Goal: Complete application form: Complete application form

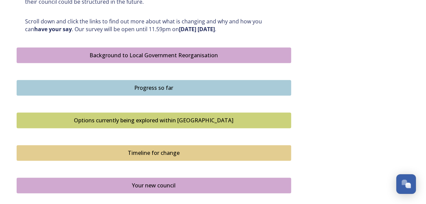
scroll to position [406, 0]
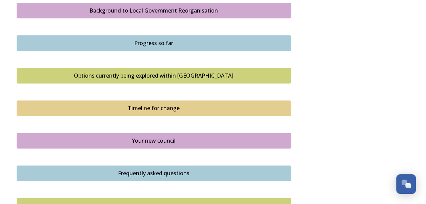
click at [130, 76] on div "Options currently being explored within [GEOGRAPHIC_DATA]" at bounding box center [153, 75] width 267 height 8
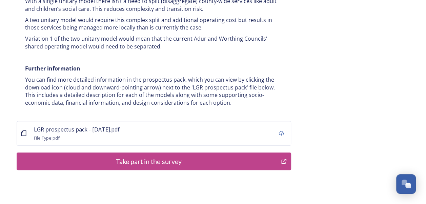
scroll to position [1393, 0]
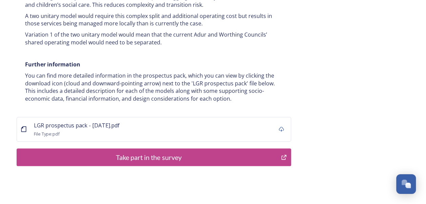
click at [127, 152] on div "Take part in the survey" at bounding box center [148, 157] width 257 height 10
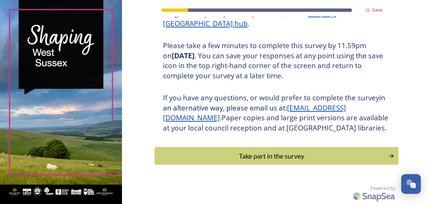
scroll to position [121, 0]
click at [261, 151] on div "Take part in the survey" at bounding box center [271, 156] width 227 height 10
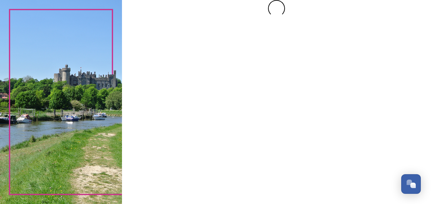
scroll to position [0, 0]
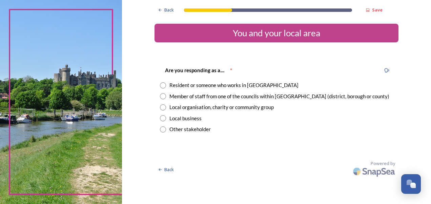
click at [226, 86] on div "Resident or someone who works in West Sussex" at bounding box center [233, 85] width 129 height 8
radio input "true"
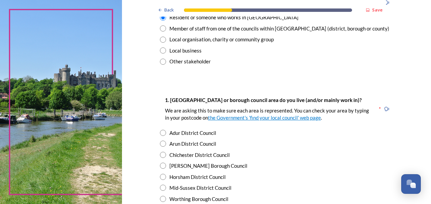
scroll to position [102, 0]
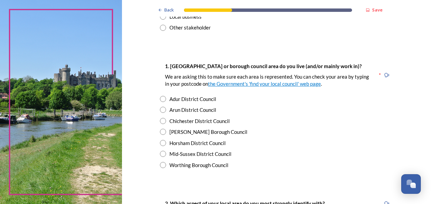
click at [188, 122] on div "Chichester District Council" at bounding box center [199, 121] width 60 height 8
radio input "true"
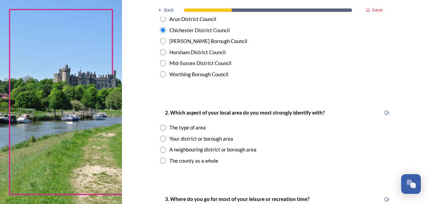
scroll to position [203, 0]
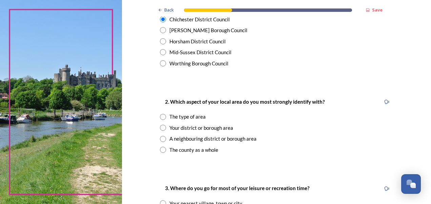
click at [180, 151] on div "The county as a whole" at bounding box center [193, 150] width 49 height 8
radio input "true"
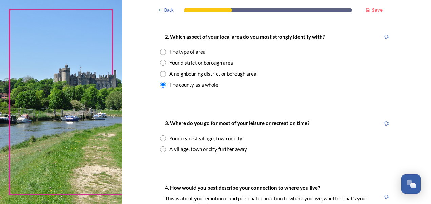
scroll to position [271, 0]
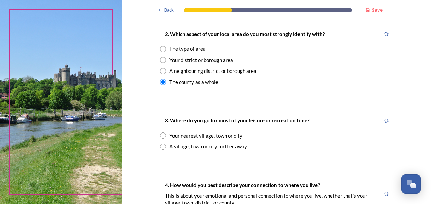
click at [208, 135] on div "Your nearest village, town or city" at bounding box center [205, 136] width 73 height 8
radio input "true"
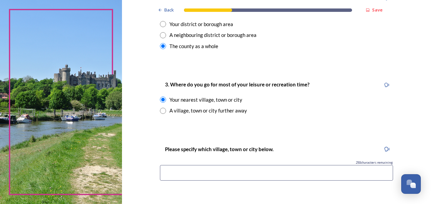
scroll to position [339, 0]
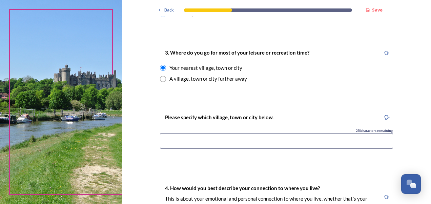
click at [292, 144] on input at bounding box center [276, 141] width 233 height 16
type input "Chichester"
click at [317, 105] on div "Back Save You and your local area Are you responding as a.... * Resident or som…" at bounding box center [276, 95] width 244 height 868
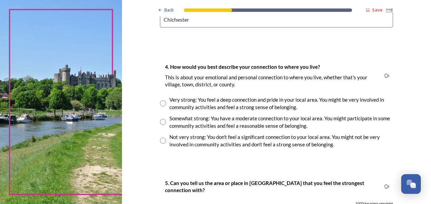
scroll to position [474, 0]
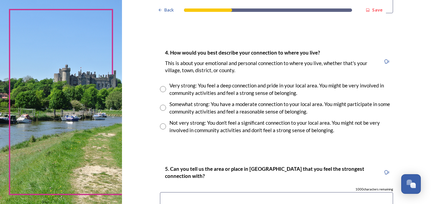
click at [222, 107] on div "Somewhat strong: You have a moderate connection to your local area. You might p…" at bounding box center [281, 107] width 224 height 15
radio input "true"
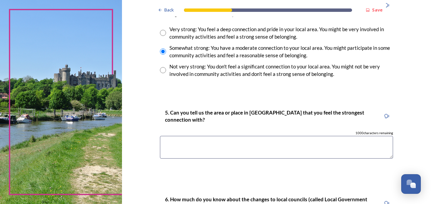
scroll to position [542, 0]
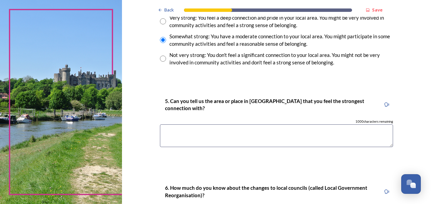
click at [273, 133] on textarea at bounding box center [276, 135] width 233 height 23
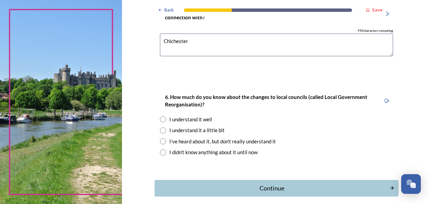
scroll to position [643, 0]
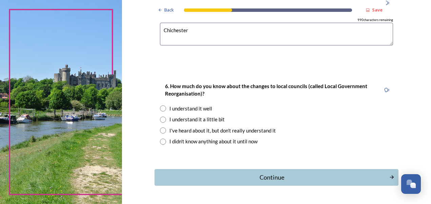
type textarea "Chichester"
click at [192, 107] on div "I understand it well" at bounding box center [190, 109] width 43 height 8
radio input "true"
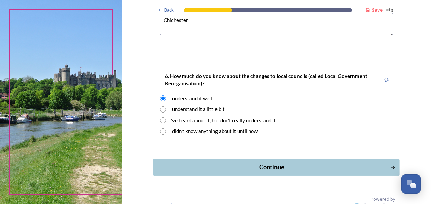
scroll to position [664, 0]
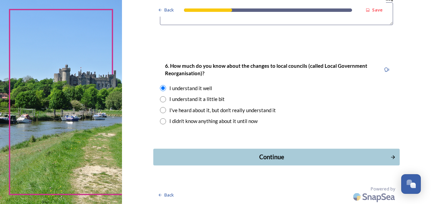
click at [285, 157] on div "Continue" at bounding box center [271, 156] width 229 height 9
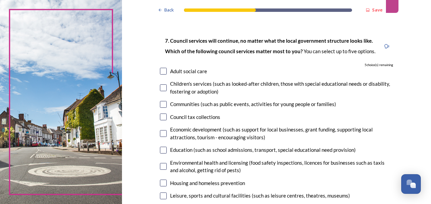
scroll to position [68, 0]
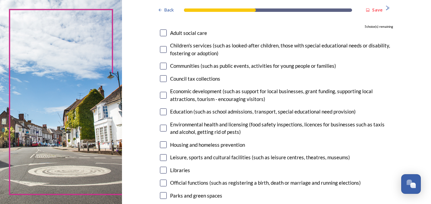
click at [160, 66] on input "checkbox" at bounding box center [163, 66] width 7 height 7
checkbox input "true"
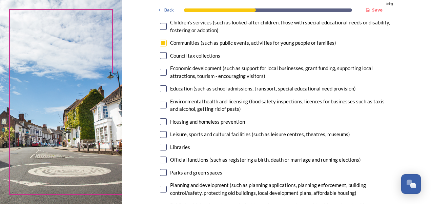
scroll to position [102, 0]
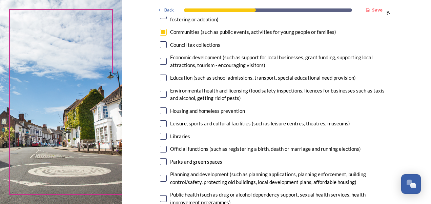
click at [163, 134] on input "checkbox" at bounding box center [163, 136] width 7 height 7
checkbox input "true"
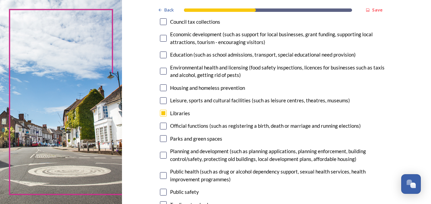
scroll to position [135, 0]
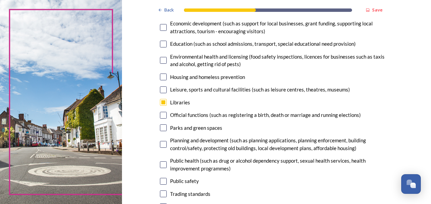
click at [163, 126] on input "checkbox" at bounding box center [163, 127] width 7 height 7
checkbox input "true"
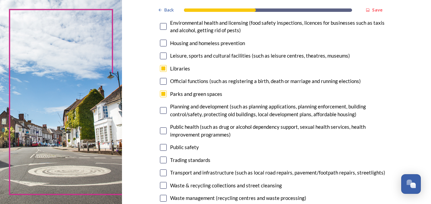
click at [161, 133] on input "checkbox" at bounding box center [163, 130] width 7 height 7
checkbox input "true"
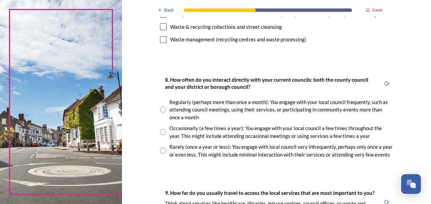
scroll to position [339, 0]
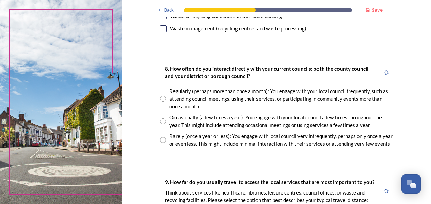
click at [160, 120] on input "radio" at bounding box center [163, 121] width 6 height 6
radio input "true"
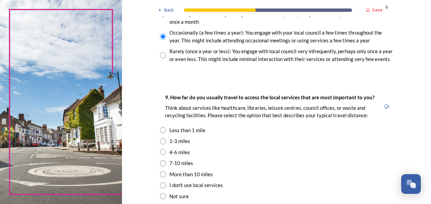
scroll to position [440, 0]
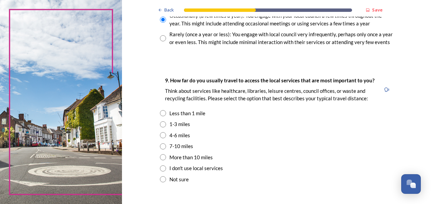
click at [182, 124] on div "1-3 miles" at bounding box center [179, 124] width 21 height 8
radio input "true"
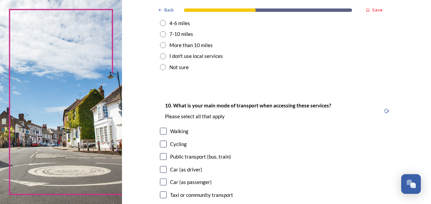
scroll to position [542, 0]
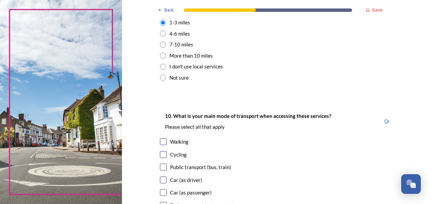
click at [163, 54] on input "radio" at bounding box center [163, 55] width 6 height 6
radio input "true"
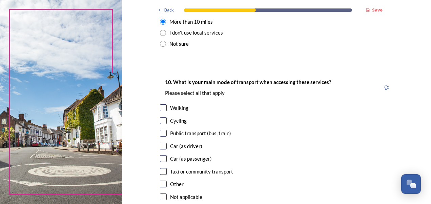
scroll to position [610, 0]
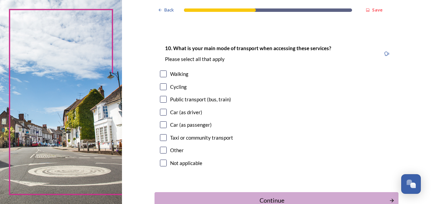
click at [196, 100] on div "Public transport (bus, train)" at bounding box center [200, 100] width 61 height 8
checkbox input "true"
click at [161, 110] on input "checkbox" at bounding box center [163, 112] width 7 height 7
checkbox input "true"
click at [154, 126] on div "10. What is your main mode of transport when accessing these services? Please s…" at bounding box center [276, 106] width 244 height 138
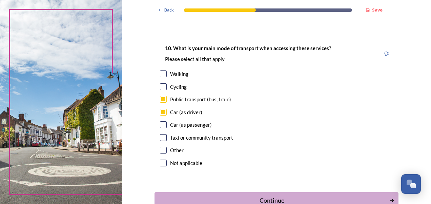
click at [163, 125] on input "checkbox" at bounding box center [163, 124] width 7 height 7
checkbox input "true"
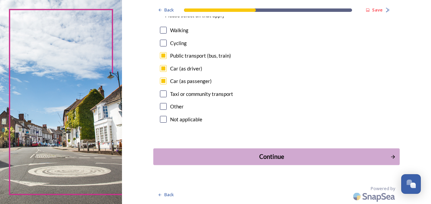
click at [272, 150] on button "Continue" at bounding box center [276, 156] width 246 height 17
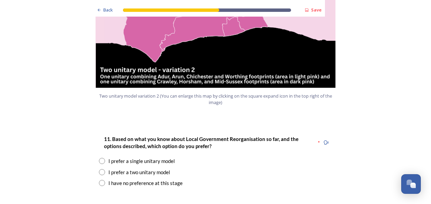
scroll to position [847, 0]
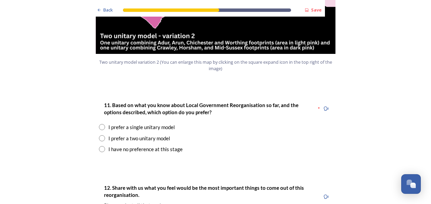
click at [169, 123] on div "I prefer a single unitary model" at bounding box center [141, 127] width 66 height 8
radio input "true"
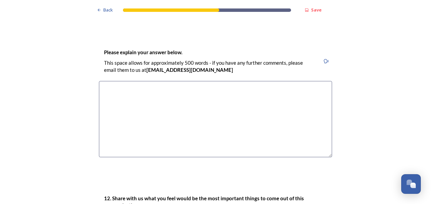
scroll to position [1118, 0]
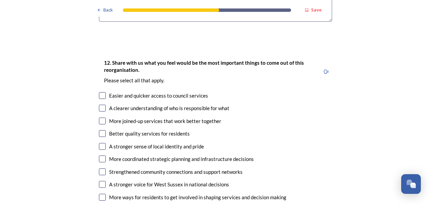
click at [101, 92] on input "checkbox" at bounding box center [102, 95] width 7 height 7
checkbox input "true"
click at [103, 104] on div "A clearer understanding of who is responsible for what" at bounding box center [215, 108] width 233 height 8
checkbox input "true"
click at [104, 117] on div "More joined-up services that work better together" at bounding box center [215, 121] width 233 height 8
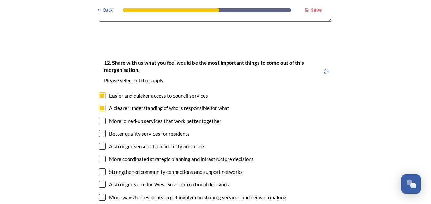
checkbox input "true"
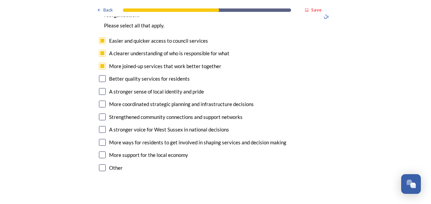
scroll to position [1185, 0]
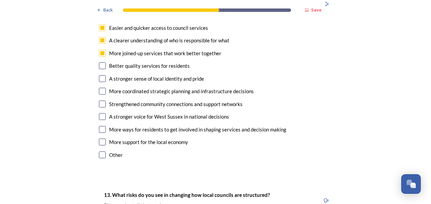
click at [101, 88] on input "checkbox" at bounding box center [102, 91] width 7 height 7
checkbox input "true"
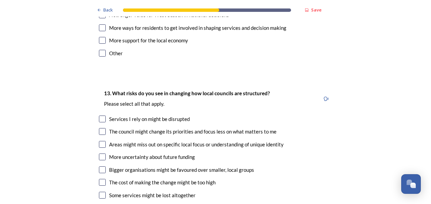
scroll to position [1321, 0]
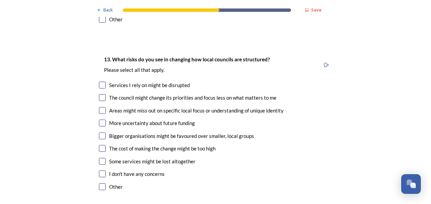
click at [99, 170] on input "checkbox" at bounding box center [102, 173] width 7 height 7
checkbox input "true"
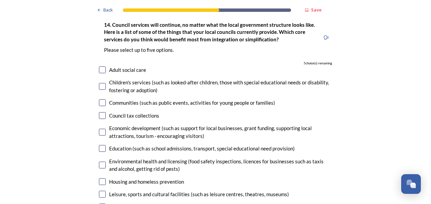
scroll to position [1524, 0]
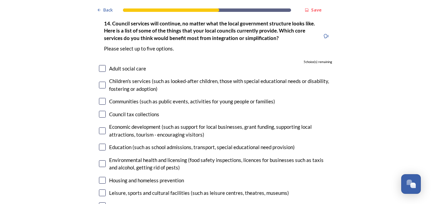
click at [100, 65] on input "checkbox" at bounding box center [102, 68] width 7 height 7
checkbox input "true"
click at [99, 82] on input "checkbox" at bounding box center [102, 85] width 7 height 7
checkbox input "true"
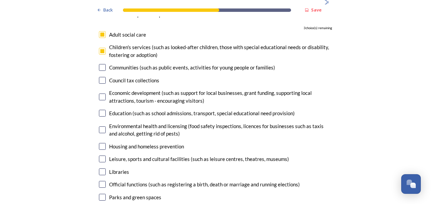
click at [99, 143] on input "checkbox" at bounding box center [102, 146] width 7 height 7
checkbox input "true"
click at [101, 110] on input "checkbox" at bounding box center [102, 113] width 7 height 7
checkbox input "true"
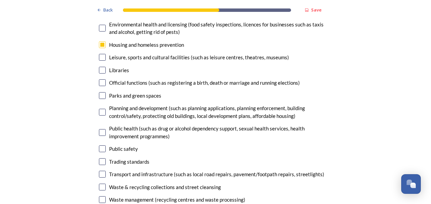
scroll to position [1693, 0]
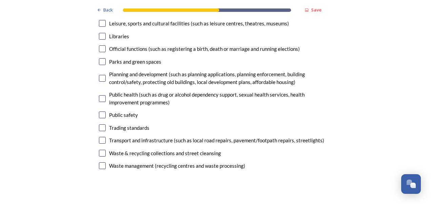
click at [105, 149] on div "Waste & recycling collections and street cleansing" at bounding box center [215, 153] width 233 height 8
click at [103, 149] on div "Waste & recycling collections and street cleansing" at bounding box center [215, 153] width 233 height 8
checkbox input "true"
click at [99, 162] on input "checkbox" at bounding box center [102, 165] width 7 height 7
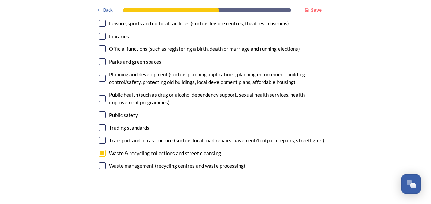
click at [100, 162] on input "checkbox" at bounding box center [102, 165] width 7 height 7
click at [101, 162] on input "checkbox" at bounding box center [102, 165] width 7 height 7
checkbox input "false"
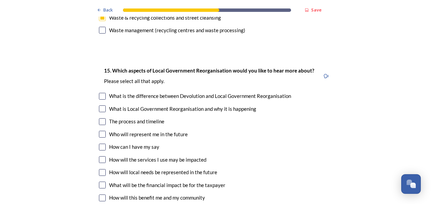
scroll to position [1863, 0]
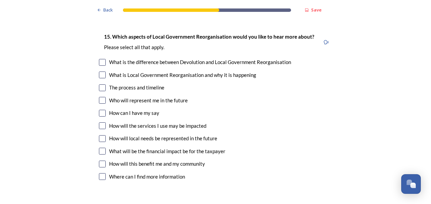
click at [109, 84] on div "The process and timeline" at bounding box center [136, 88] width 55 height 8
checkbox input "true"
click at [100, 122] on input "checkbox" at bounding box center [102, 125] width 7 height 7
checkbox input "true"
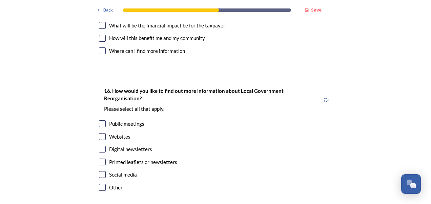
scroll to position [1998, 0]
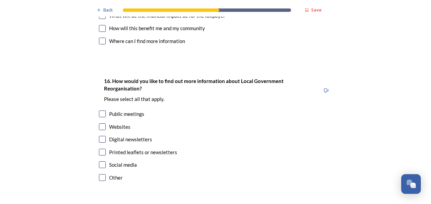
click at [100, 123] on input "checkbox" at bounding box center [102, 126] width 7 height 7
checkbox input "true"
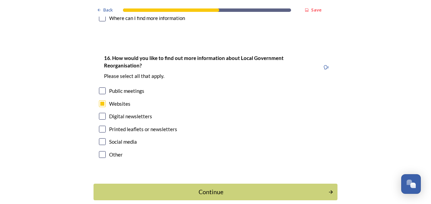
scroll to position [2032, 0]
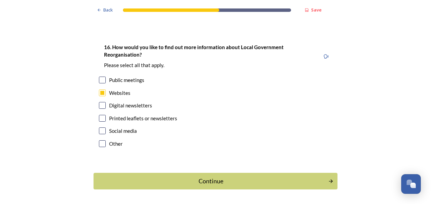
click at [100, 102] on input "checkbox" at bounding box center [102, 105] width 7 height 7
checkbox input "true"
click at [110, 106] on div "16. How would you like to find out more information about Local Government Reor…" at bounding box center [215, 96] width 244 height 120
click at [103, 127] on div "Social media" at bounding box center [215, 131] width 233 height 8
checkbox input "true"
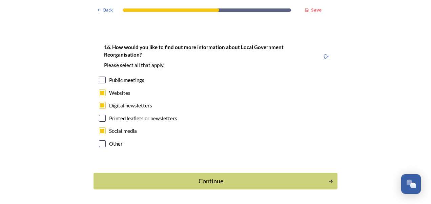
click at [228, 176] on div "Continue" at bounding box center [210, 180] width 227 height 9
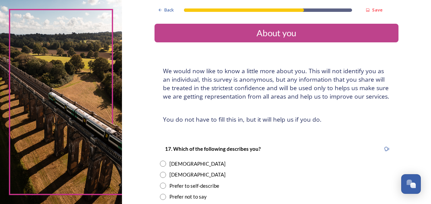
scroll to position [34, 0]
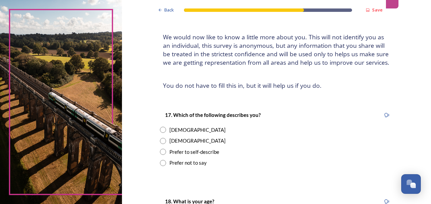
click at [169, 128] on div "Female" at bounding box center [197, 130] width 56 height 8
radio input "true"
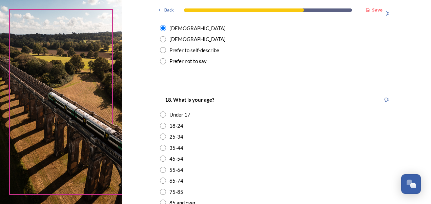
scroll to position [169, 0]
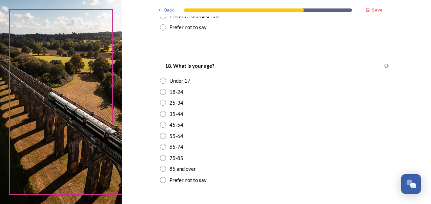
click at [176, 112] on div "35-44" at bounding box center [176, 114] width 14 height 8
radio input "true"
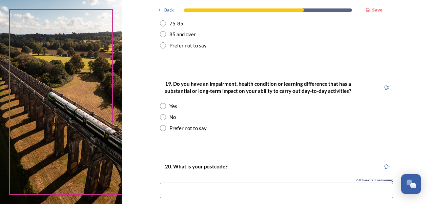
scroll to position [305, 0]
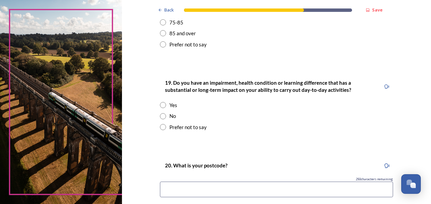
click at [174, 118] on div "No" at bounding box center [276, 116] width 233 height 8
radio input "true"
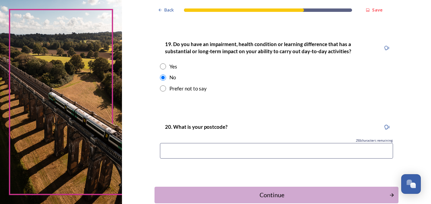
scroll to position [373, 0]
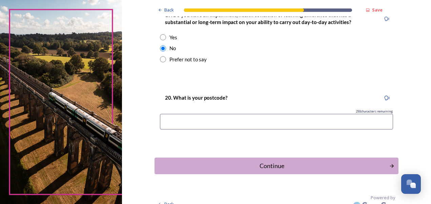
click at [222, 121] on input at bounding box center [276, 122] width 233 height 16
type input "PO19 1QJ"
click at [244, 166] on div "Continue" at bounding box center [271, 165] width 229 height 9
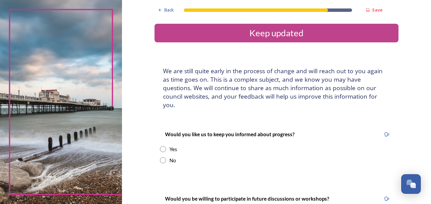
click at [162, 157] on input "radio" at bounding box center [163, 160] width 6 height 6
radio input "true"
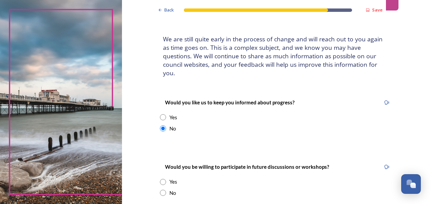
scroll to position [68, 0]
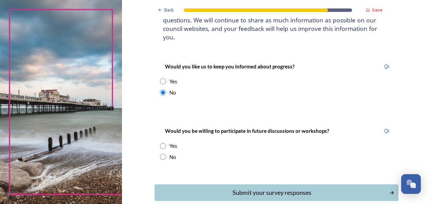
click at [165, 153] on div "No" at bounding box center [276, 157] width 233 height 8
radio input "true"
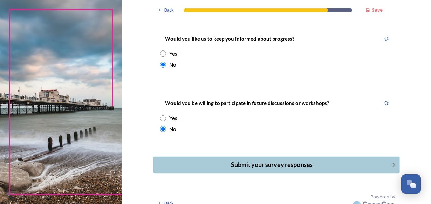
click at [282, 160] on div "Submit your survey responses" at bounding box center [271, 164] width 229 height 9
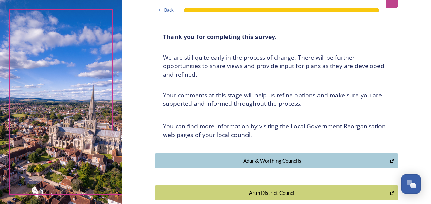
scroll to position [34, 0]
